Goal: Go to known website: Access a specific website the user already knows

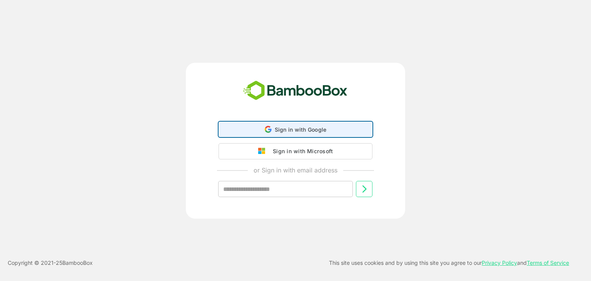
click at [302, 124] on div "Sign in with Google Sign in with Google. Opens in new tab" at bounding box center [296, 129] width 144 height 15
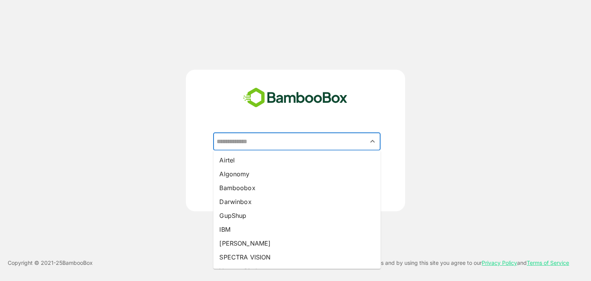
click at [297, 141] on input "text" at bounding box center [297, 141] width 164 height 15
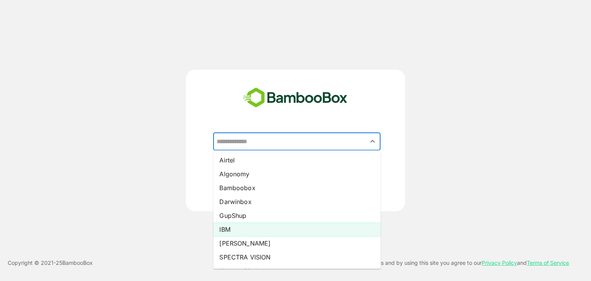
scroll to position [12, 0]
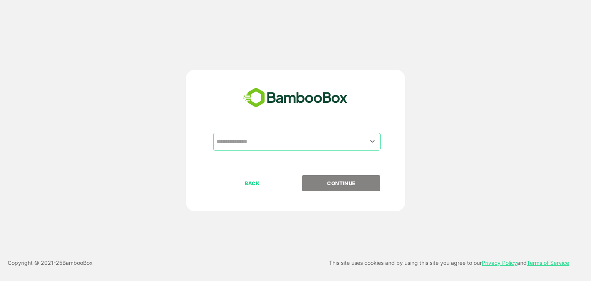
click at [159, 160] on div "​ BACK CONTINUE" at bounding box center [295, 141] width 473 height 142
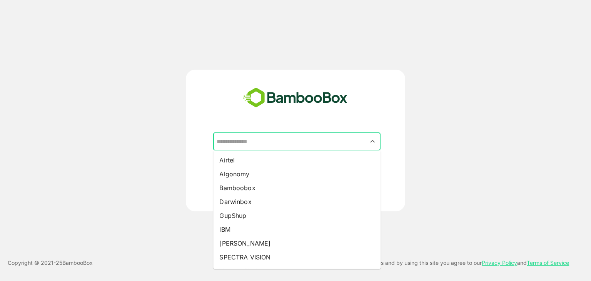
click at [280, 142] on input "text" at bounding box center [297, 141] width 164 height 15
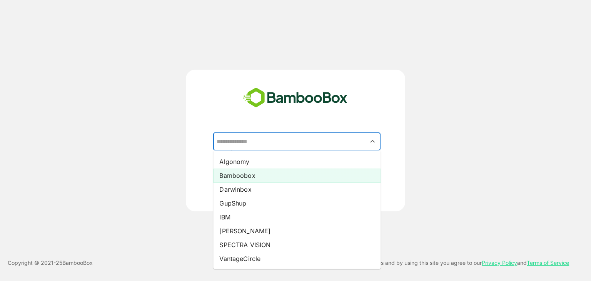
click at [270, 181] on li "Bamboobox" at bounding box center [297, 176] width 168 height 14
type input "*********"
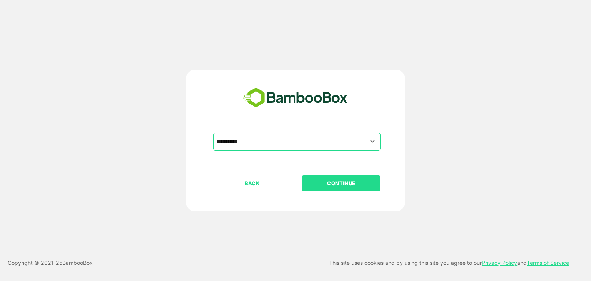
click at [323, 182] on p "CONTINUE" at bounding box center [341, 183] width 77 height 8
